Goal: Complete application form: Complete application form

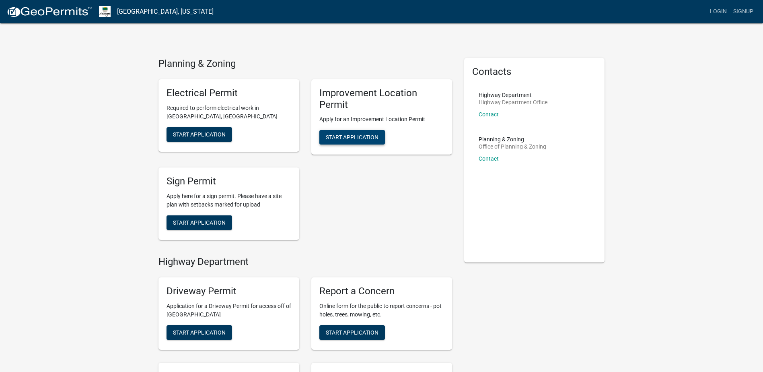
click at [362, 137] on span "Start Application" at bounding box center [352, 137] width 53 height 6
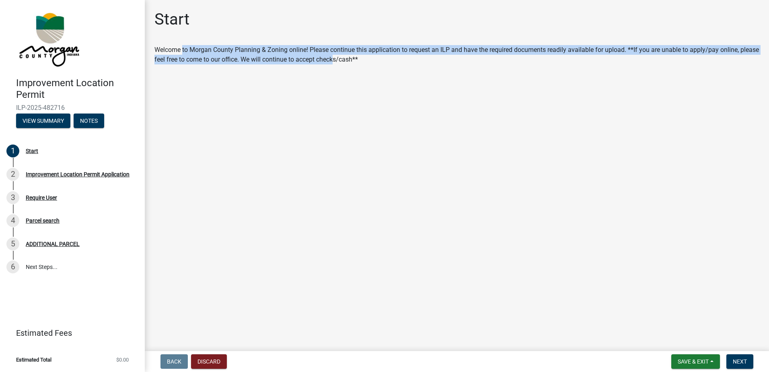
drag, startPoint x: 183, startPoint y: 50, endPoint x: 336, endPoint y: 63, distance: 153.8
click at [336, 63] on div "Welcome to Morgan County Planning & Zoning online! Please continue this applica…" at bounding box center [456, 54] width 605 height 19
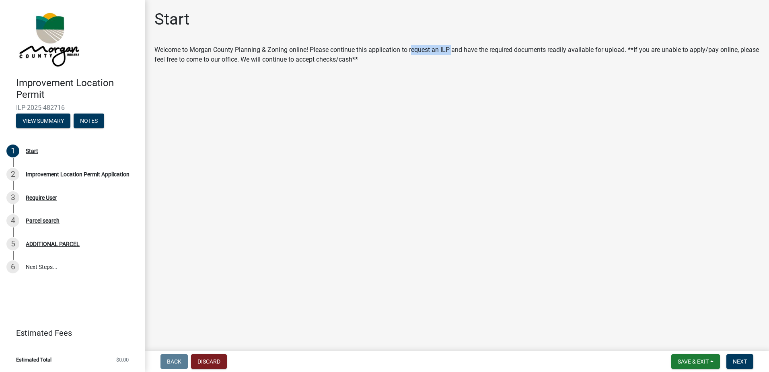
drag, startPoint x: 412, startPoint y: 51, endPoint x: 453, endPoint y: 50, distance: 41.0
click at [453, 50] on div "Welcome to Morgan County Planning & Zoning online! Please continue this applica…" at bounding box center [456, 54] width 605 height 19
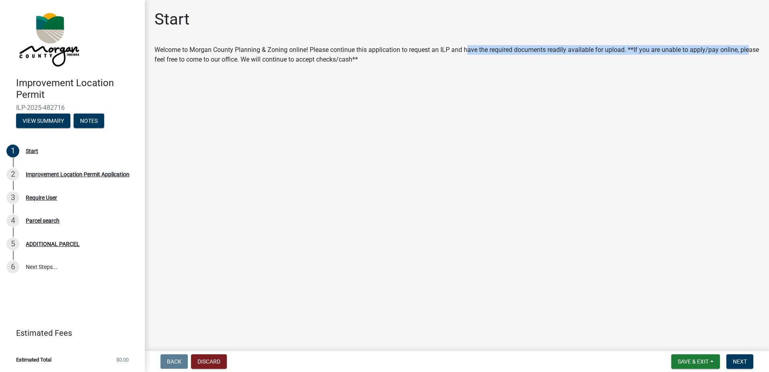
drag, startPoint x: 467, startPoint y: 48, endPoint x: 751, endPoint y: 48, distance: 283.6
click at [751, 48] on div "Welcome to Morgan County Planning & Zoning online! Please continue this applica…" at bounding box center [456, 54] width 605 height 19
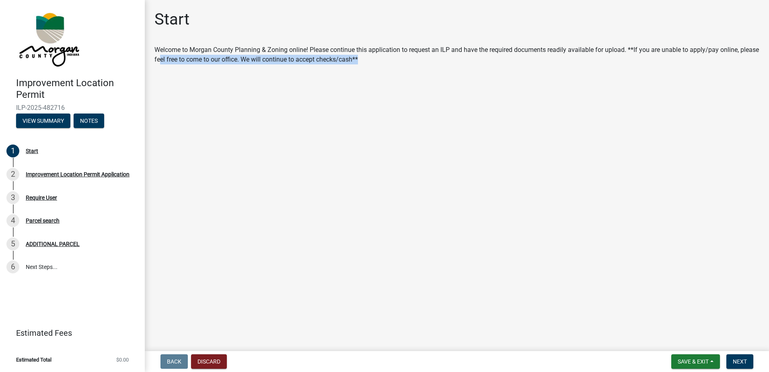
drag, startPoint x: 160, startPoint y: 60, endPoint x: 375, endPoint y: 57, distance: 215.7
click at [375, 57] on div "Welcome to Morgan County Planning & Zoning online! Please continue this applica…" at bounding box center [456, 54] width 605 height 19
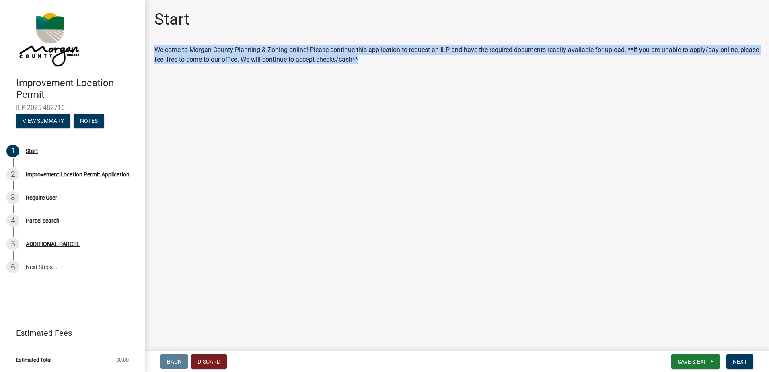
drag, startPoint x: 355, startPoint y: 56, endPoint x: 156, endPoint y: 44, distance: 199.1
click at [156, 44] on div "Start Welcome to Morgan County Planning & Zoning online! Please continue this a…" at bounding box center [456, 41] width 617 height 62
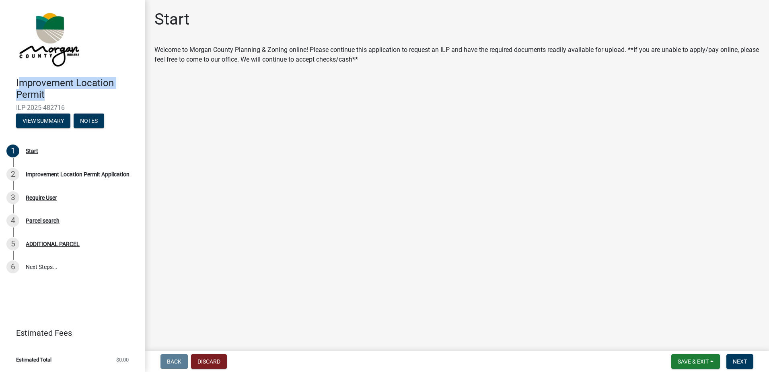
drag, startPoint x: 56, startPoint y: 93, endPoint x: 21, endPoint y: 84, distance: 36.1
click at [21, 84] on h4 "Improvement Location Permit" at bounding box center [77, 88] width 122 height 23
drag, startPoint x: 21, startPoint y: 84, endPoint x: 32, endPoint y: 102, distance: 20.9
click at [21, 84] on h4 "Improvement Location Permit" at bounding box center [77, 88] width 122 height 23
click at [42, 122] on button "View Summary" at bounding box center [43, 120] width 54 height 14
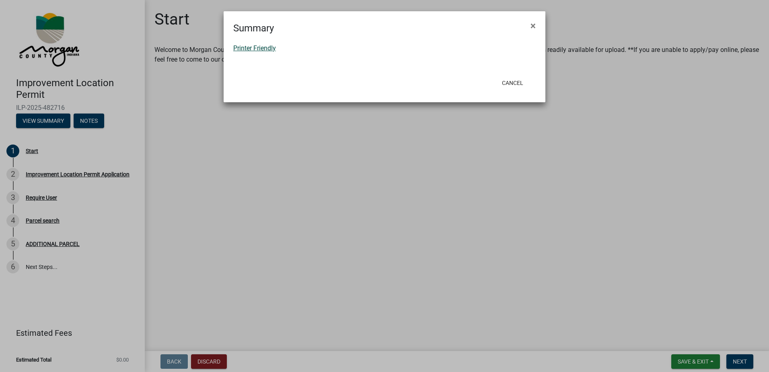
click at [251, 48] on link "Printer Friendly" at bounding box center [254, 48] width 43 height 8
click at [535, 26] on span "×" at bounding box center [533, 25] width 5 height 11
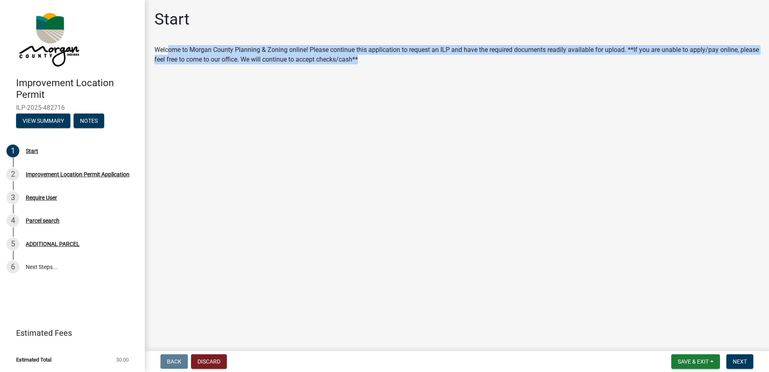
drag, startPoint x: 169, startPoint y: 49, endPoint x: 375, endPoint y: 62, distance: 207.2
click at [375, 62] on div "Welcome to Morgan County Planning & Zoning online! Please continue this applica…" at bounding box center [456, 54] width 605 height 19
drag, startPoint x: 385, startPoint y: 66, endPoint x: 212, endPoint y: 39, distance: 175.5
click at [212, 39] on div "Start Welcome to Morgan County Planning & Zoning online! Please continue this a…" at bounding box center [456, 41] width 617 height 62
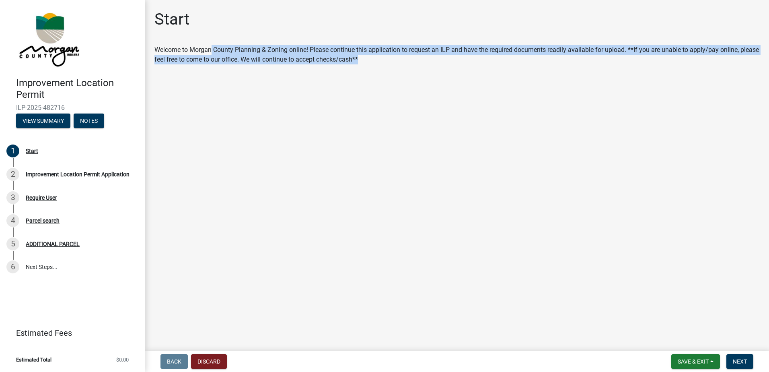
drag, startPoint x: 212, startPoint y: 39, endPoint x: 449, endPoint y: 68, distance: 239.1
click at [449, 68] on div "Start Welcome to Morgan County Planning & Zoning online! Please continue this a…" at bounding box center [456, 41] width 617 height 62
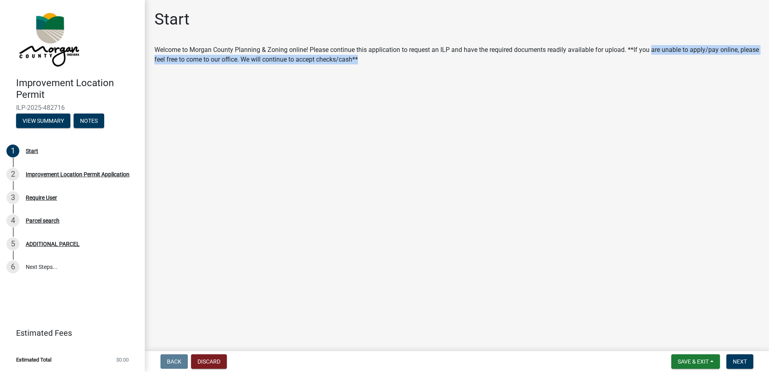
drag, startPoint x: 653, startPoint y: 51, endPoint x: 725, endPoint y: 66, distance: 73.7
click at [725, 66] on div "Start Welcome to Morgan County Planning & Zoning online! Please continue this a…" at bounding box center [456, 41] width 617 height 62
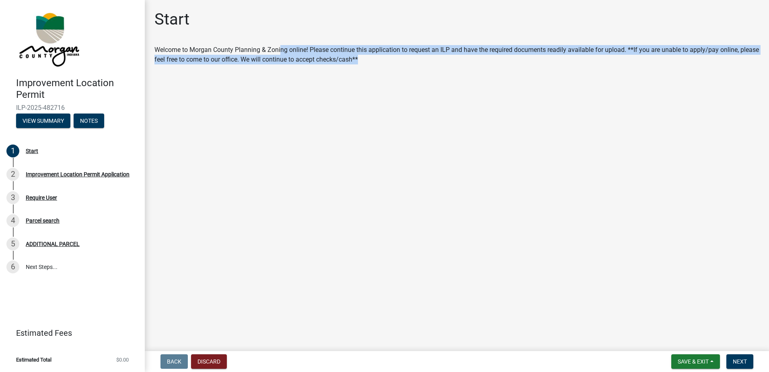
drag, startPoint x: 280, startPoint y: 50, endPoint x: 362, endPoint y: 58, distance: 82.0
click at [362, 58] on div "Welcome to Morgan County Planning & Zoning online! Please continue this applica…" at bounding box center [456, 54] width 605 height 19
drag, startPoint x: 369, startPoint y: 60, endPoint x: 263, endPoint y: 47, distance: 106.5
click at [263, 47] on div "Welcome to Morgan County Planning & Zoning online! Please continue this applica…" at bounding box center [456, 54] width 605 height 19
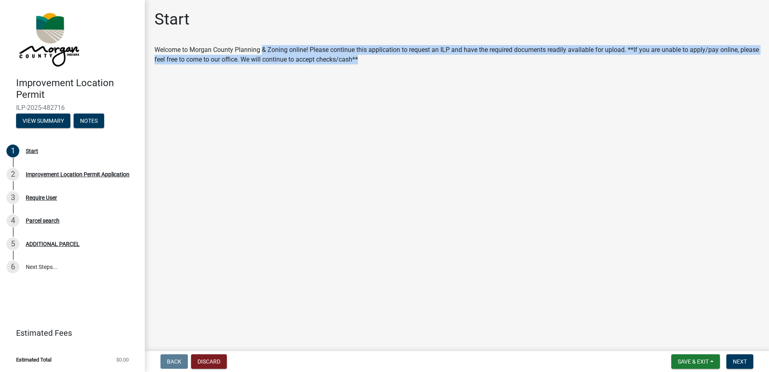
click at [263, 47] on div "Welcome to Morgan County Planning & Zoning online! Please continue this applica…" at bounding box center [456, 54] width 605 height 19
drag, startPoint x: 383, startPoint y: 51, endPoint x: 411, endPoint y: 59, distance: 29.2
click at [411, 59] on div "Welcome to Morgan County Planning & Zoning online! Please continue this applica…" at bounding box center [456, 54] width 605 height 19
drag, startPoint x: 411, startPoint y: 59, endPoint x: 434, endPoint y: 59, distance: 23.3
click at [412, 59] on div "Welcome to Morgan County Planning & Zoning online! Please continue this applica…" at bounding box center [456, 54] width 605 height 19
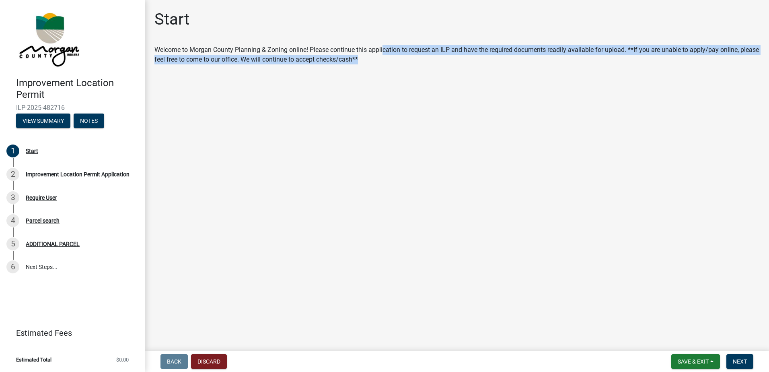
click at [524, 49] on div "Welcome to Morgan County Planning & Zoning online! Please continue this applica…" at bounding box center [456, 54] width 605 height 19
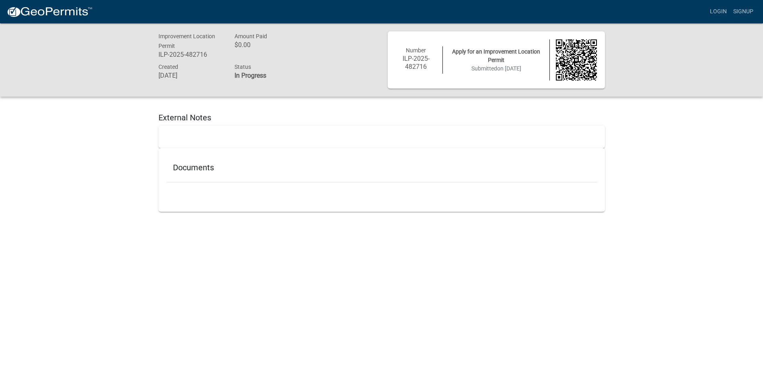
click at [239, 143] on div at bounding box center [382, 137] width 447 height 23
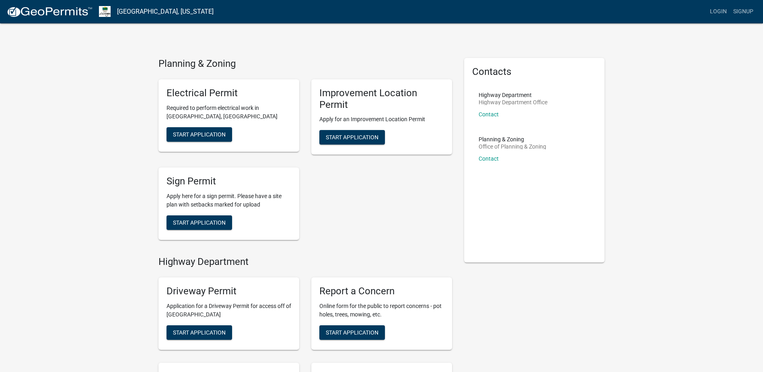
click at [706, 234] on div "Planning & Zoning Electrical Permit Required to perform electrical work in [GEO…" at bounding box center [381, 272] width 763 height 544
click at [361, 138] on span "Start Application" at bounding box center [352, 137] width 53 height 6
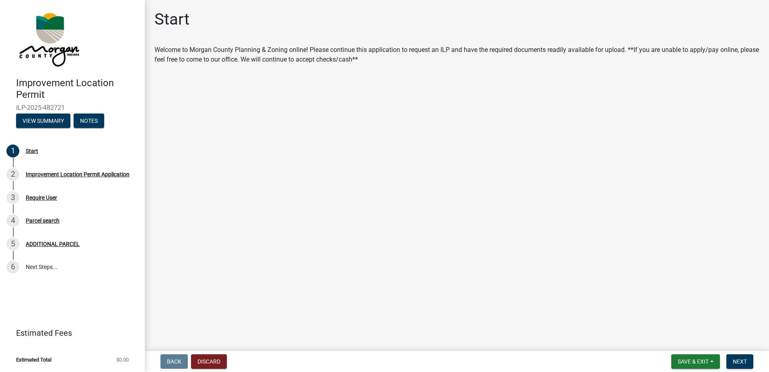
click at [366, 60] on div "Welcome to Morgan County Planning & Zoning online! Please continue this applica…" at bounding box center [456, 54] width 605 height 19
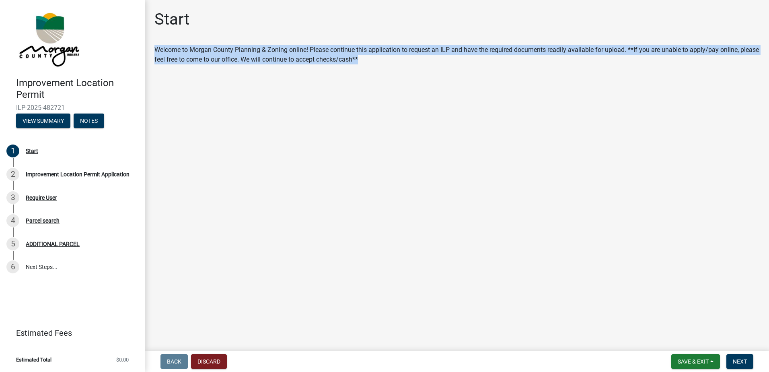
drag, startPoint x: 368, startPoint y: 58, endPoint x: 153, endPoint y: 51, distance: 215.4
click at [153, 51] on div "Start Welcome to Morgan County Planning & Zoning online! Please continue this a…" at bounding box center [456, 41] width 617 height 62
drag, startPoint x: 154, startPoint y: 49, endPoint x: 362, endPoint y: 67, distance: 208.3
click at [362, 67] on div "Start Welcome to Morgan County Planning & Zoning online! Please continue this a…" at bounding box center [456, 41] width 617 height 62
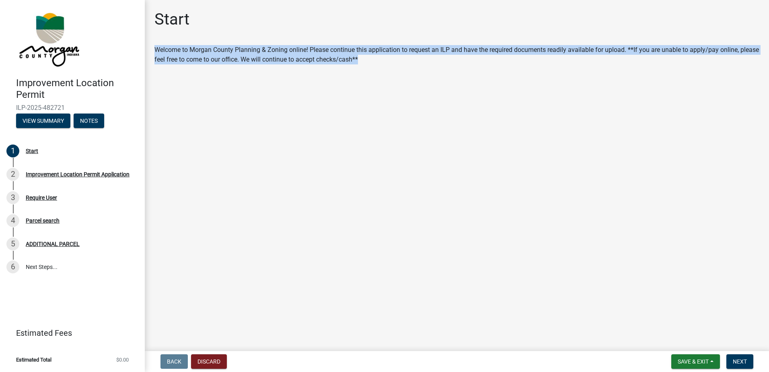
click at [362, 67] on div "Start Welcome to Morgan County Planning & Zoning online! Please continue this a…" at bounding box center [456, 41] width 617 height 62
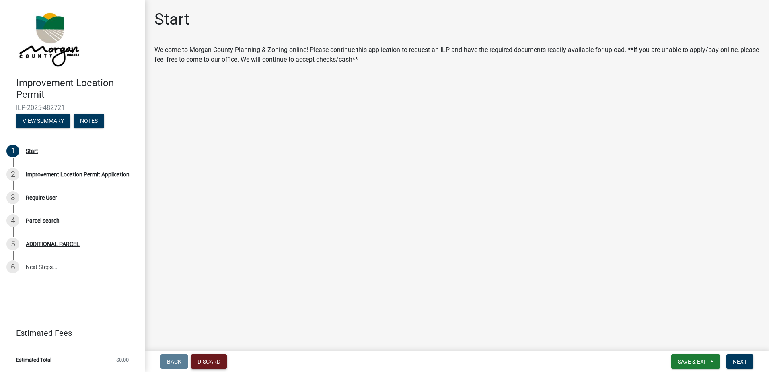
click at [210, 363] on button "Discard" at bounding box center [209, 361] width 36 height 14
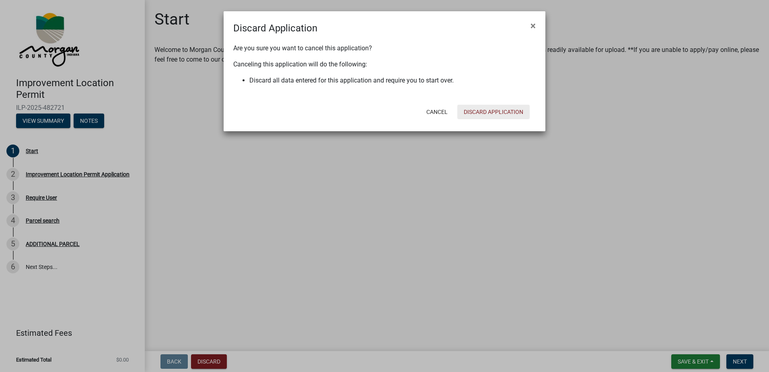
click at [498, 110] on button "Discard Application" at bounding box center [493, 112] width 72 height 14
